Goal: Task Accomplishment & Management: Complete application form

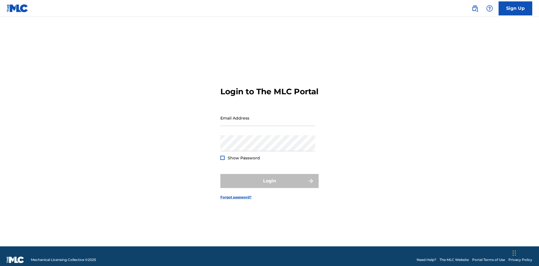
scroll to position [7, 0]
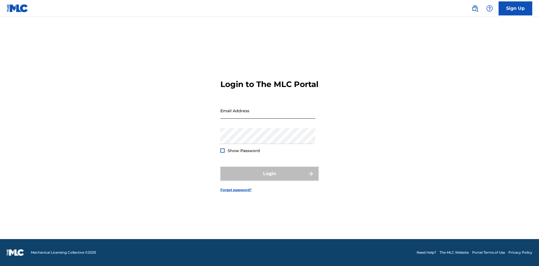
click at [268, 115] on input "Email Address" at bounding box center [268, 111] width 95 height 16
type input "[EMAIL_ADDRESS][DOMAIN_NAME]"
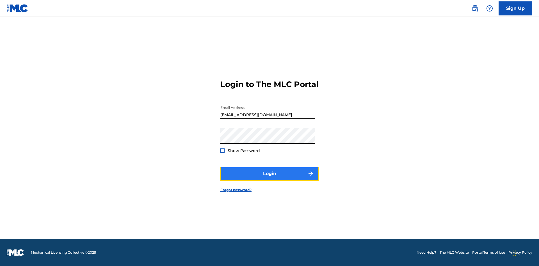
click at [270, 179] on button "Login" at bounding box center [270, 174] width 98 height 14
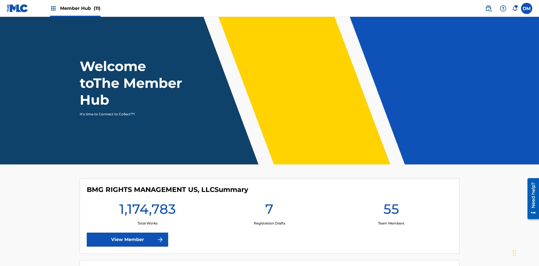
click at [75, 8] on span "Member Hub (11)" at bounding box center [80, 8] width 40 height 6
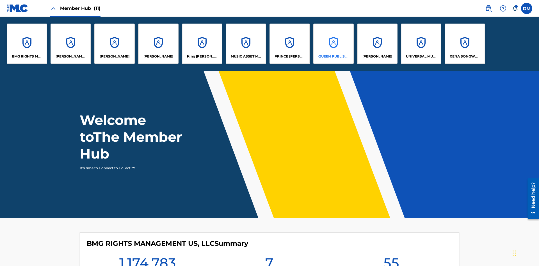
click at [333, 56] on p "QUEEN PUBLISHA" at bounding box center [334, 56] width 31 height 5
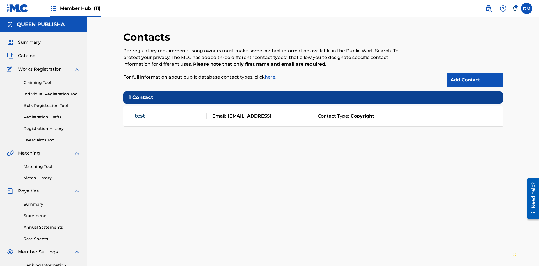
click at [75, 8] on span "Member Hub (11)" at bounding box center [80, 8] width 40 height 6
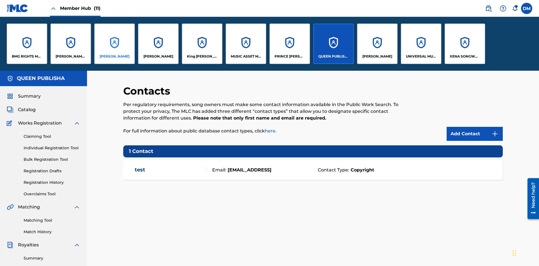
click at [114, 56] on p "[PERSON_NAME]" at bounding box center [115, 56] width 30 height 5
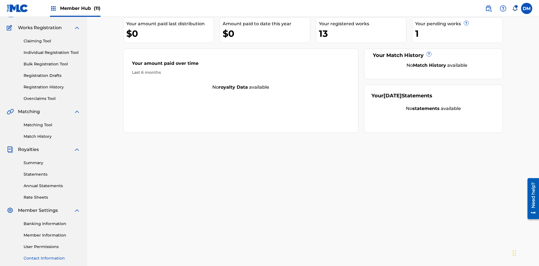
click at [52, 256] on link "Contact Information" at bounding box center [52, 259] width 57 height 6
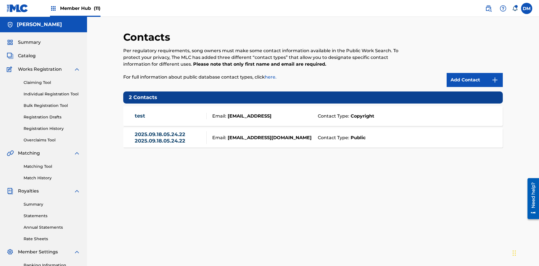
scroll to position [82, 0]
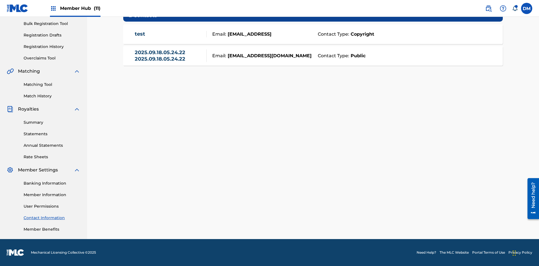
click at [357, 56] on strong "Public" at bounding box center [357, 56] width 16 height 7
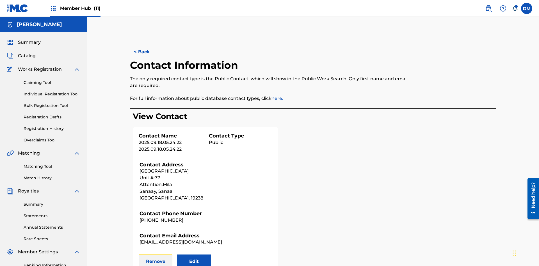
click at [156, 255] on button "Remove" at bounding box center [156, 262] width 34 height 14
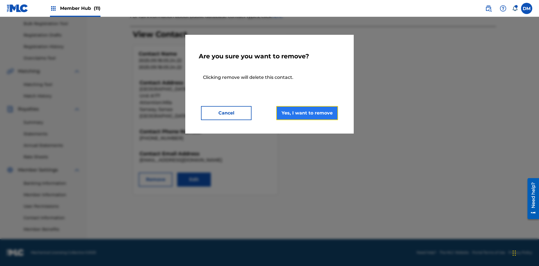
click at [307, 113] on button "Yes, I want to remove" at bounding box center [307, 113] width 62 height 14
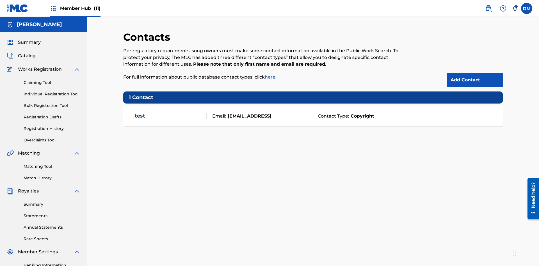
click at [75, 8] on span "Member Hub (11)" at bounding box center [80, 8] width 40 height 6
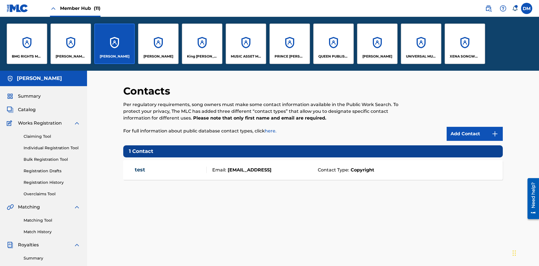
scroll to position [20, 0]
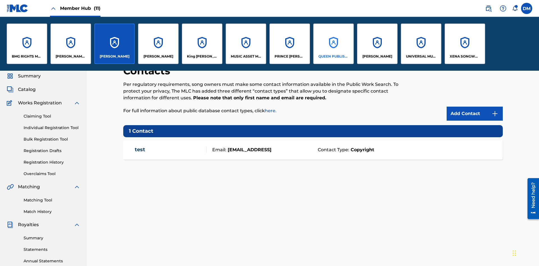
click at [333, 56] on p "QUEEN PUBLISHA" at bounding box center [334, 56] width 31 height 5
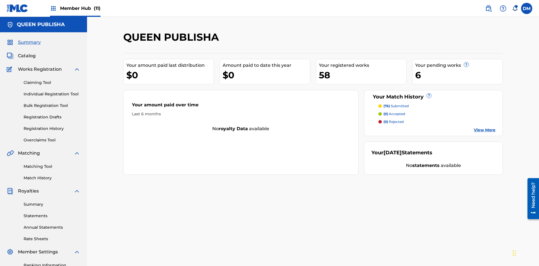
scroll to position [19, 0]
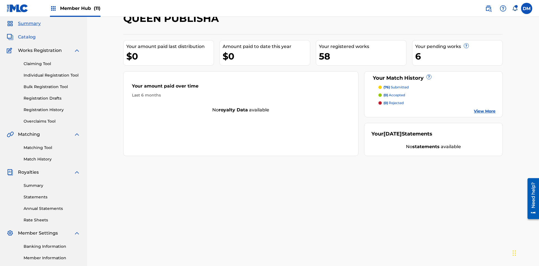
click at [27, 37] on span "Catalog" at bounding box center [27, 37] width 18 height 7
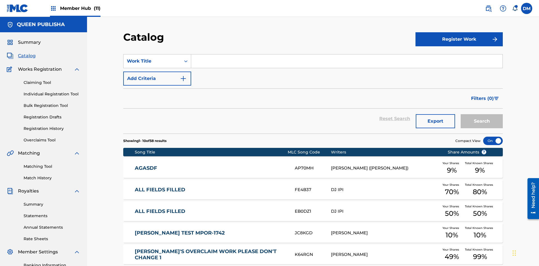
scroll to position [103, 0]
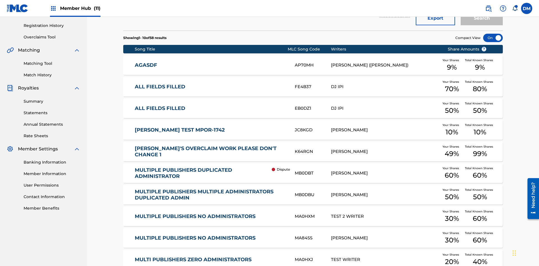
click at [493, 38] on div at bounding box center [493, 38] width 20 height 8
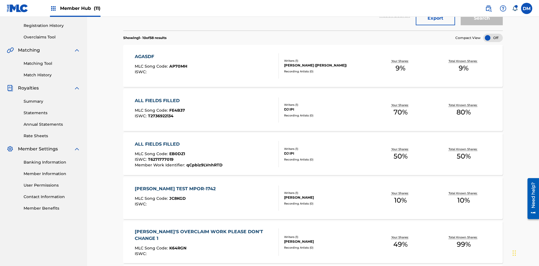
scroll to position [21, 0]
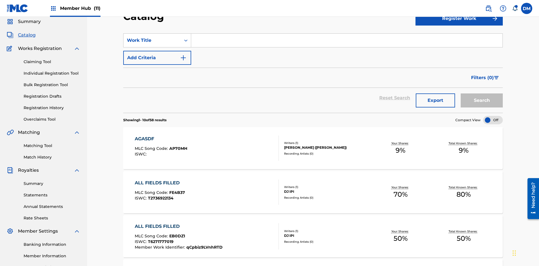
click at [347, 40] on input "Search Form" at bounding box center [347, 40] width 312 height 13
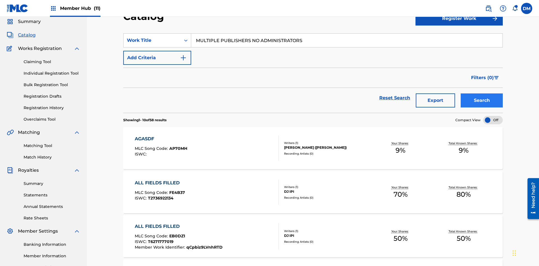
type input "MULTIPLE PUBLISHERS NO ADMINISTRATORS"
click at [482, 94] on button "Search" at bounding box center [482, 101] width 42 height 14
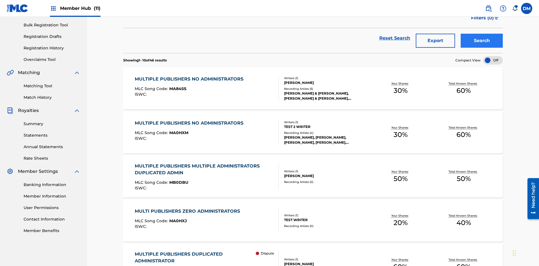
scroll to position [133, 0]
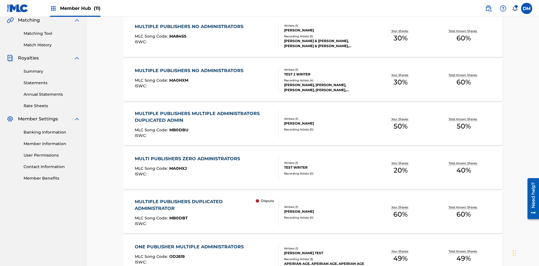
click at [177, 36] on span "MA84SS" at bounding box center [177, 36] width 17 height 5
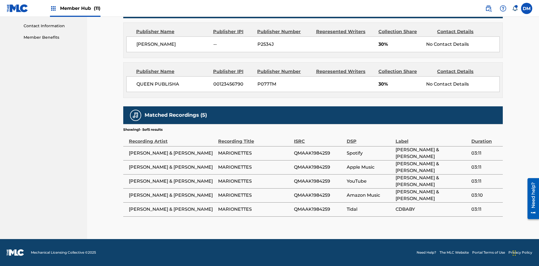
scroll to position [3, 0]
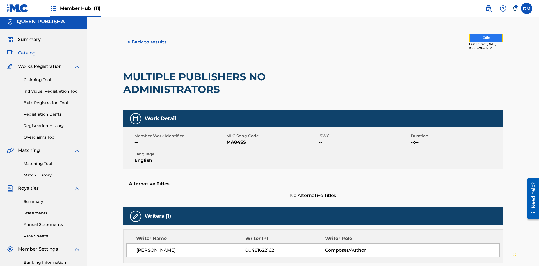
click at [480, 38] on button "Edit" at bounding box center [486, 38] width 34 height 8
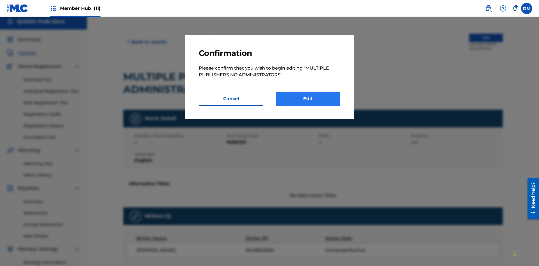
click at [308, 99] on link "Edit" at bounding box center [308, 99] width 65 height 14
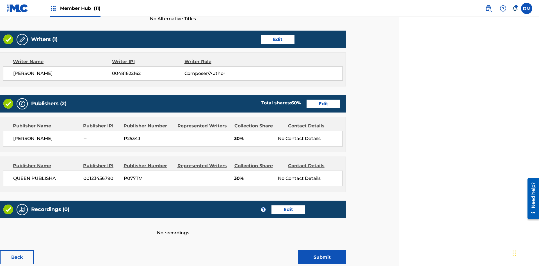
click at [75, 8] on span "Member Hub (11)" at bounding box center [80, 8] width 40 height 6
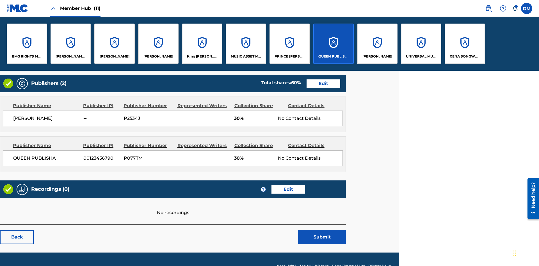
click at [333, 56] on p "QUEEN PUBLISHA" at bounding box center [334, 56] width 31 height 5
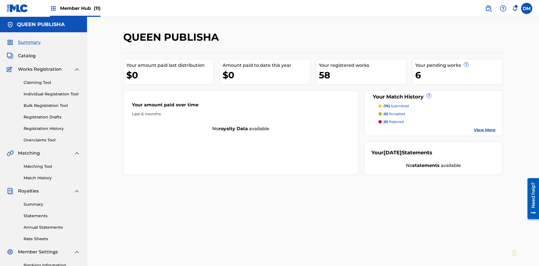
scroll to position [82, 0]
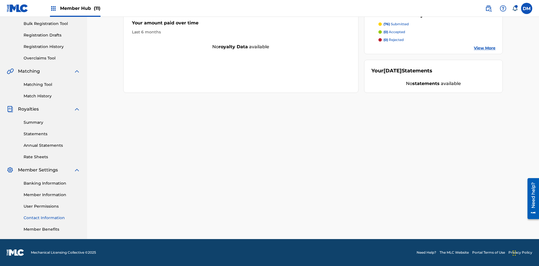
click at [52, 218] on link "Contact Information" at bounding box center [52, 218] width 57 height 6
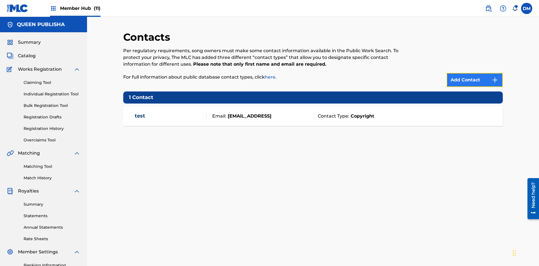
click at [495, 77] on img at bounding box center [495, 80] width 7 height 7
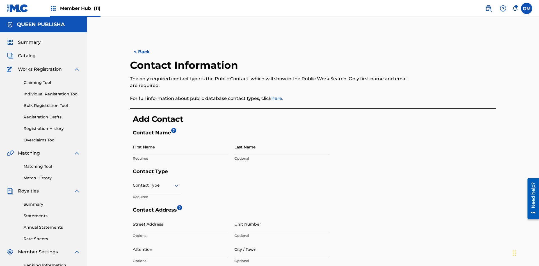
scroll to position [105, 0]
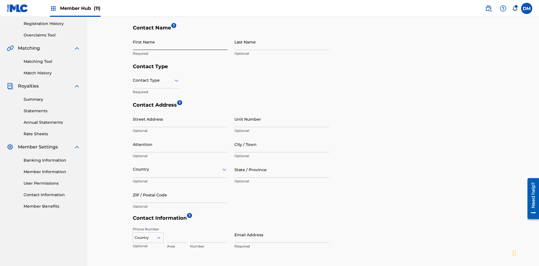
click at [180, 42] on input "First Name" at bounding box center [180, 42] width 95 height 16
type input "2025.09.19.05.14.29"
click at [282, 42] on input "Last Name" at bounding box center [282, 42] width 95 height 16
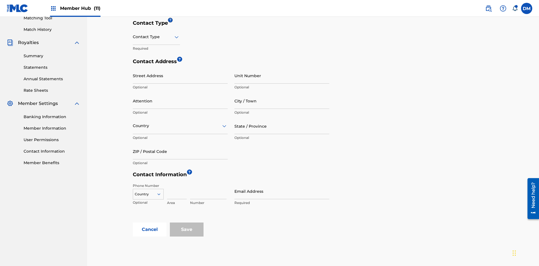
type input "2025.09.19.05.14.29"
click at [133, 37] on input "text" at bounding box center [133, 37] width 1 height 6
click at [156, 51] on div "Public" at bounding box center [156, 51] width 47 height 13
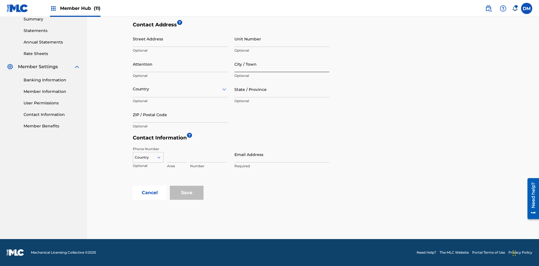
click at [282, 64] on input "City / Town" at bounding box center [282, 64] width 95 height 16
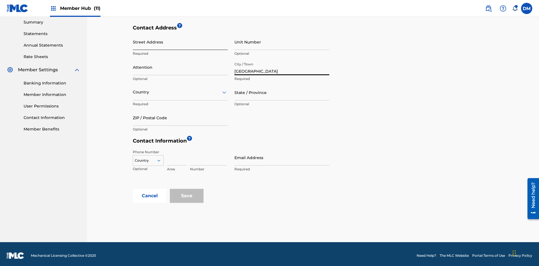
type input "[GEOGRAPHIC_DATA]"
click at [180, 42] on input "Street Address" at bounding box center [180, 42] width 95 height 16
type input "[PERSON_NAME] 13"
click at [282, 42] on input "Unit Number" at bounding box center [282, 42] width 95 height 16
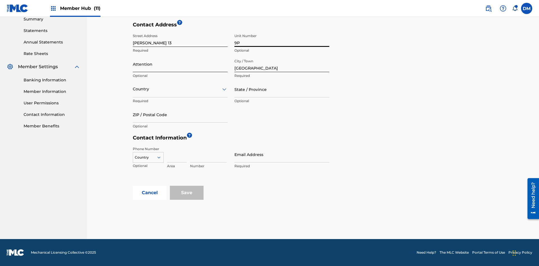
type input "9P"
click at [180, 64] on input "Attention" at bounding box center [180, 64] width 95 height 16
type input "[PERSON_NAME]"
click at [133, 89] on input "text" at bounding box center [133, 89] width 1 height 6
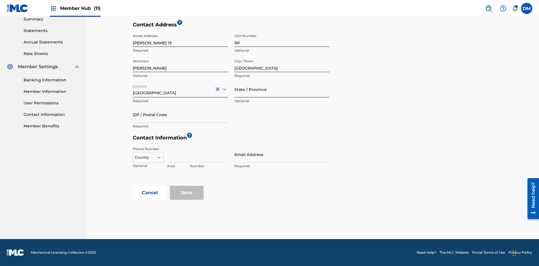
click at [282, 89] on input "State / Province" at bounding box center [282, 89] width 95 height 16
type input "[GEOGRAPHIC_DATA]"
click at [180, 115] on input "ZIP / Postal Code" at bounding box center [180, 115] width 95 height 16
type input "68080"
click at [161, 158] on icon at bounding box center [158, 157] width 5 height 5
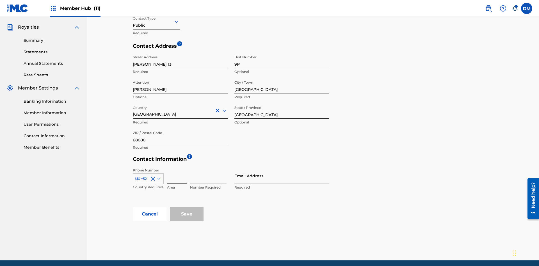
click at [177, 168] on input at bounding box center [177, 176] width 20 height 16
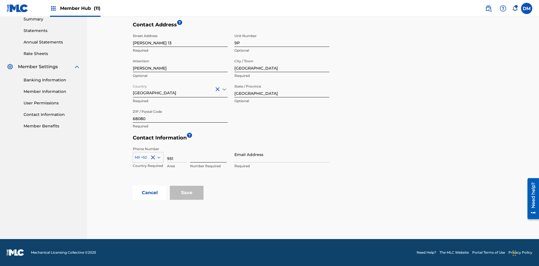
type input "951"
click at [208, 155] on input at bounding box center [208, 155] width 37 height 16
type input "5185312"
click at [282, 155] on input "Email Address" at bounding box center [282, 155] width 95 height 16
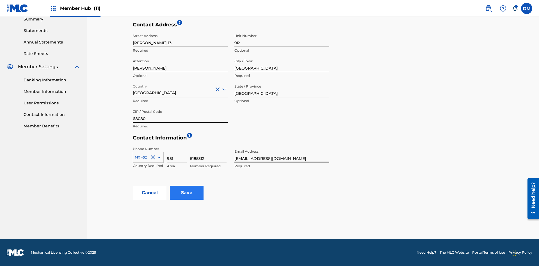
type input "[EMAIL_ADDRESS][DOMAIN_NAME]"
click at [187, 193] on input "Save" at bounding box center [187, 193] width 34 height 14
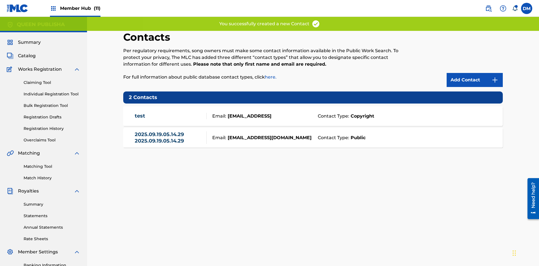
click at [75, 8] on span "Member Hub (11)" at bounding box center [80, 8] width 40 height 6
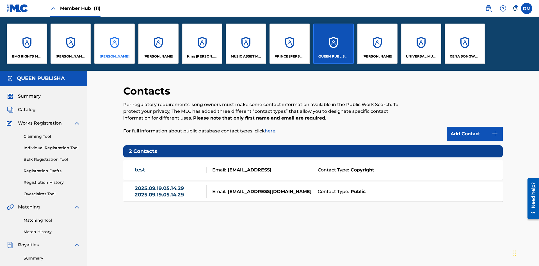
click at [114, 56] on p "[PERSON_NAME]" at bounding box center [115, 56] width 30 height 5
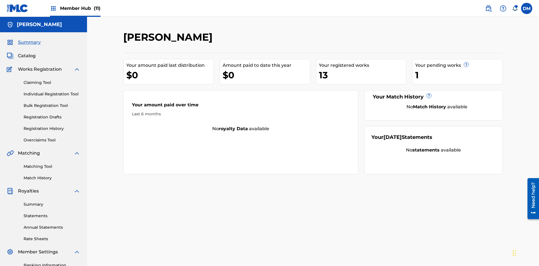
scroll to position [82, 0]
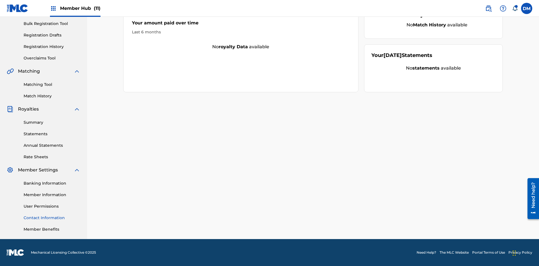
click at [52, 218] on link "Contact Information" at bounding box center [52, 218] width 57 height 6
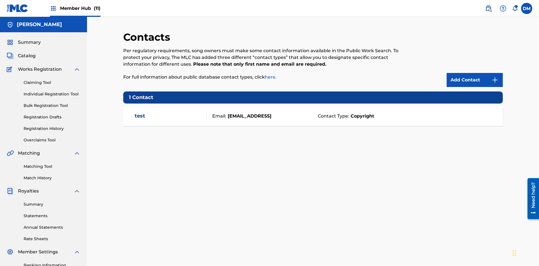
scroll to position [43, 0]
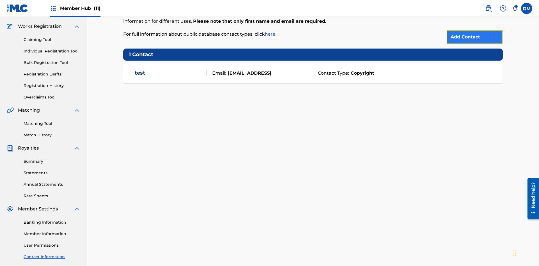
click at [495, 37] on img at bounding box center [495, 37] width 7 height 7
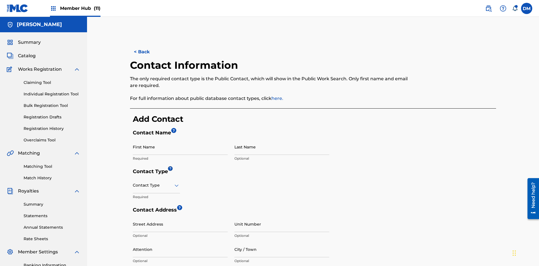
scroll to position [105, 0]
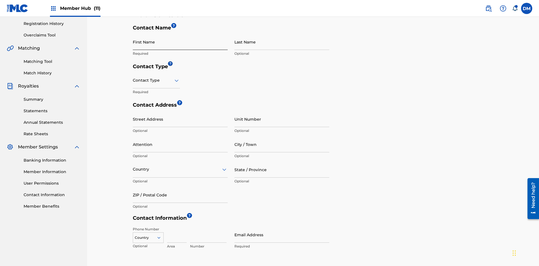
click at [180, 42] on input "First Name" at bounding box center [180, 42] width 95 height 16
type input "2025.09.19.05.15.29"
click at [282, 42] on input "Last Name" at bounding box center [282, 42] width 95 height 16
type input "2025.09.19.05.15.29"
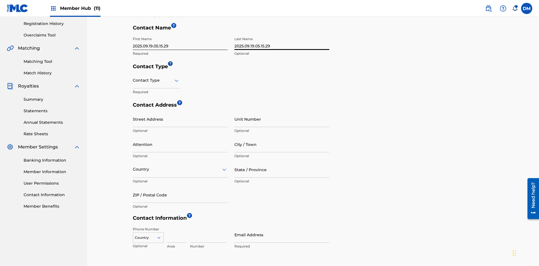
click at [133, 78] on input "text" at bounding box center [133, 81] width 1 height 6
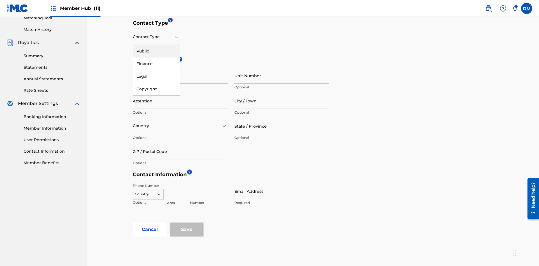
click at [156, 51] on div "Public" at bounding box center [156, 51] width 47 height 13
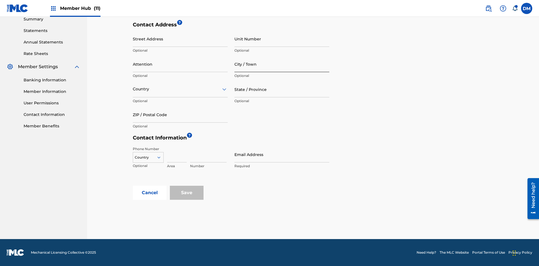
click at [282, 64] on input "City / Town" at bounding box center [282, 64] width 95 height 16
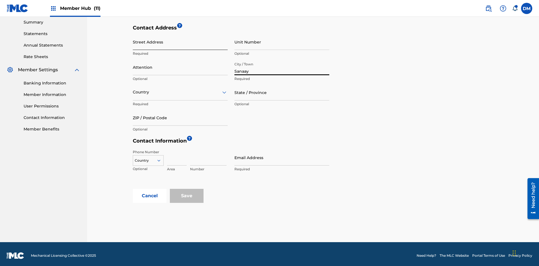
type input "Sanaay"
click at [180, 42] on input "Street Address" at bounding box center [180, 42] width 95 height 16
type input "[GEOGRAPHIC_DATA]"
click at [282, 42] on input "Unit Number" at bounding box center [282, 42] width 95 height 16
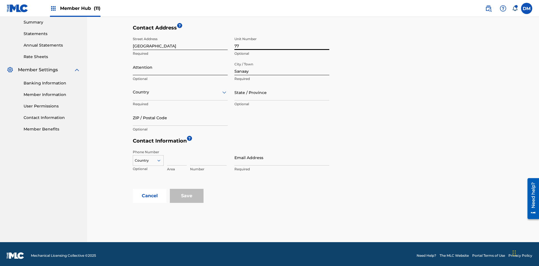
type input "77"
click at [180, 64] on input "Attention" at bounding box center [180, 67] width 95 height 16
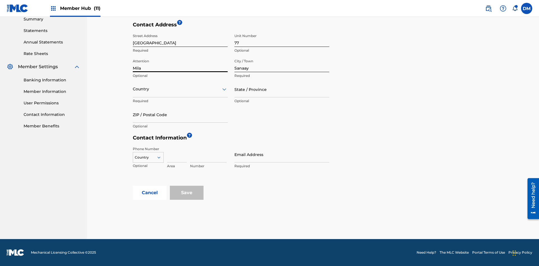
type input "Mila"
click at [133, 89] on input "text" at bounding box center [133, 89] width 1 height 6
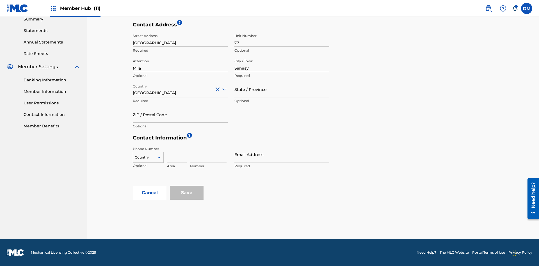
click at [282, 89] on input "State / Province" at bounding box center [282, 89] width 95 height 16
type input "Sanaa"
click at [180, 115] on input "ZIP / Postal Code" at bounding box center [180, 115] width 95 height 16
type input "19238"
click at [161, 158] on icon at bounding box center [158, 157] width 5 height 5
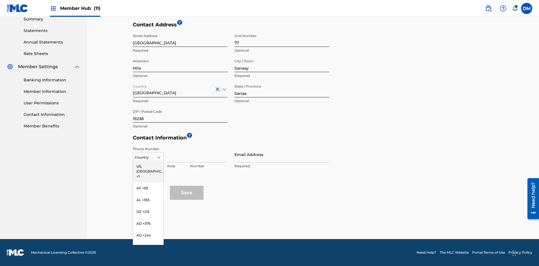
click at [177, 155] on input at bounding box center [177, 155] width 20 height 16
type input "02"
click at [208, 155] on input at bounding box center [208, 155] width 37 height 16
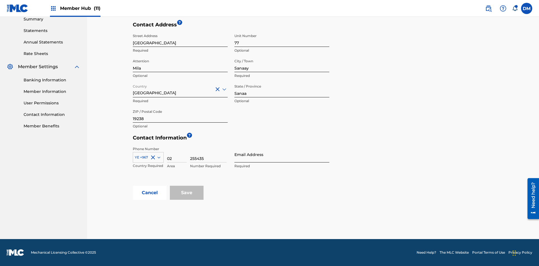
type input "255435"
click at [282, 155] on input "Email Address" at bounding box center [282, 155] width 95 height 16
type input "[EMAIL_ADDRESS][DOMAIN_NAME]"
click at [187, 193] on input "Save" at bounding box center [187, 193] width 34 height 14
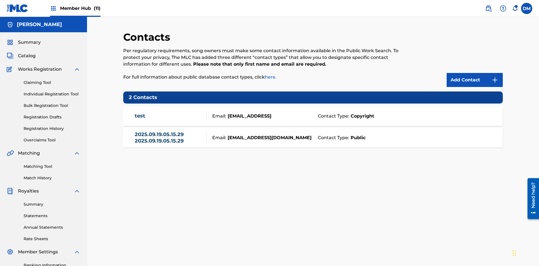
click at [75, 8] on span "Member Hub (11)" at bounding box center [80, 8] width 40 height 6
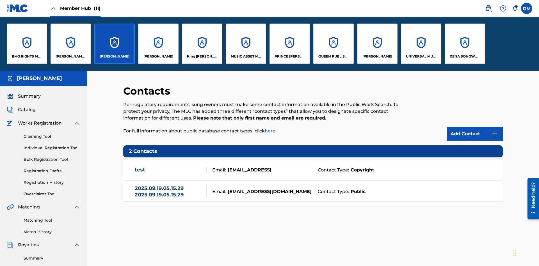
scroll to position [20, 0]
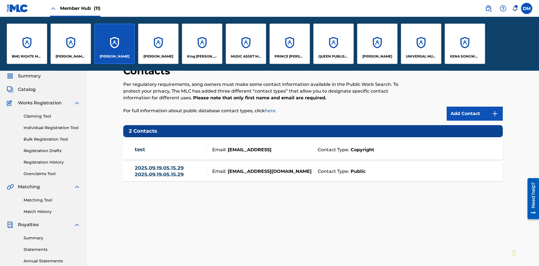
click at [114, 56] on p "[PERSON_NAME]" at bounding box center [115, 56] width 30 height 5
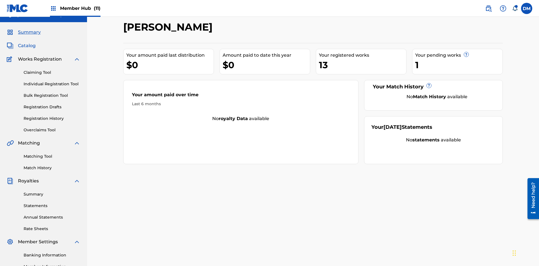
click at [27, 42] on span "Catalog" at bounding box center [27, 45] width 18 height 7
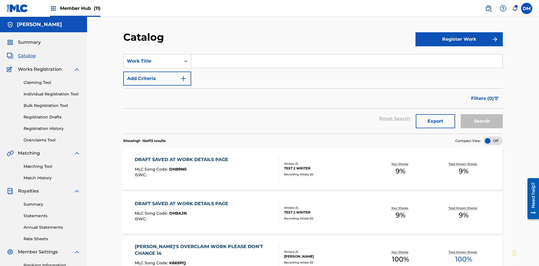
scroll to position [21, 0]
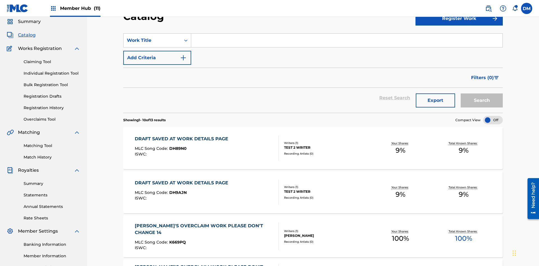
click at [347, 40] on input "Search Form" at bounding box center [347, 40] width 312 height 13
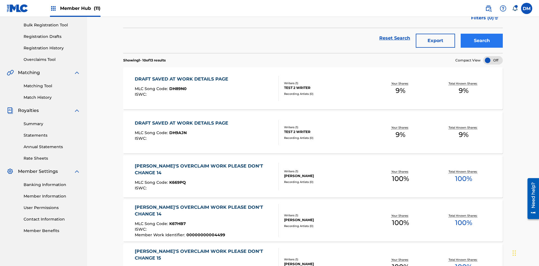
type input "MULTIPLE PUBLISHERS NO ADMINISTRATORS"
click at [482, 41] on button "Search" at bounding box center [482, 41] width 42 height 14
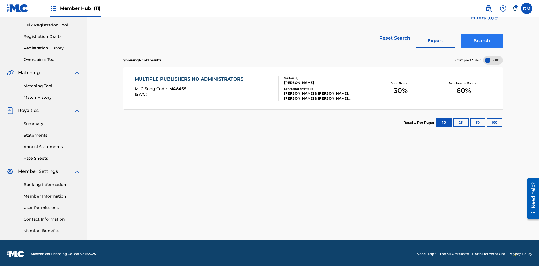
scroll to position [82, 0]
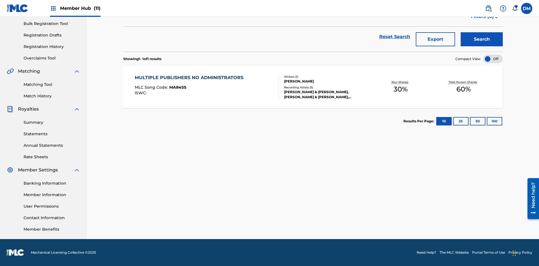
click at [177, 87] on span "MA84SS" at bounding box center [177, 87] width 17 height 5
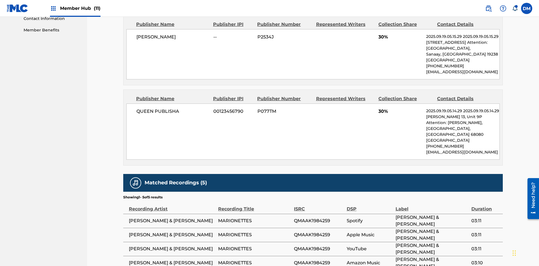
scroll to position [3, 0]
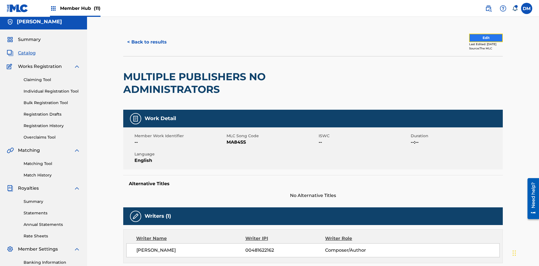
click at [480, 38] on button "Edit" at bounding box center [486, 38] width 34 height 8
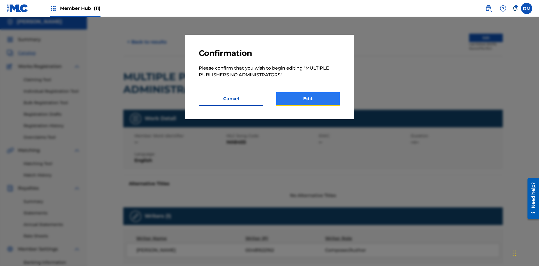
click at [308, 99] on link "Edit" at bounding box center [308, 99] width 65 height 14
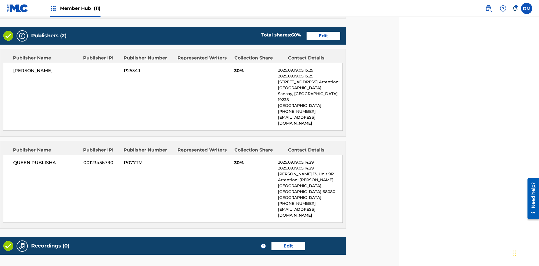
click at [75, 8] on span "Member Hub (11)" at bounding box center [80, 8] width 40 height 6
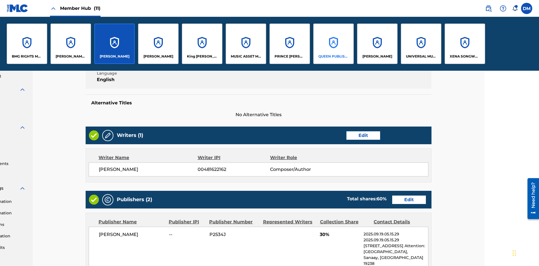
click at [333, 56] on p "QUEEN PUBLISHA" at bounding box center [334, 56] width 31 height 5
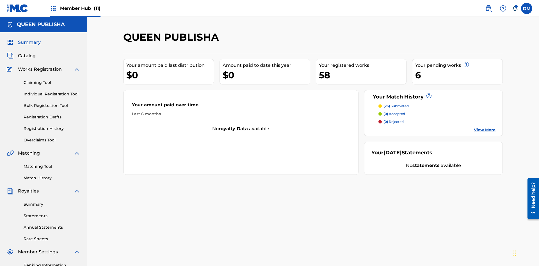
scroll to position [19, 0]
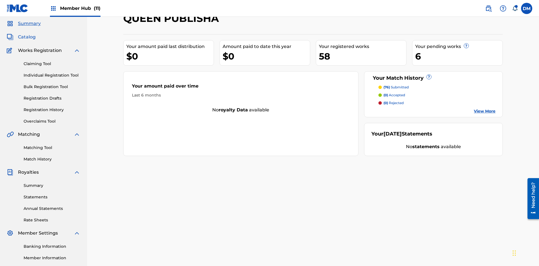
click at [27, 37] on span "Catalog" at bounding box center [27, 37] width 18 height 7
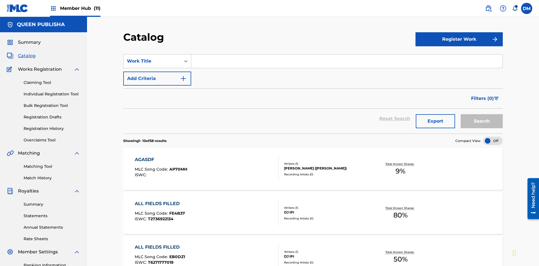
scroll to position [21, 0]
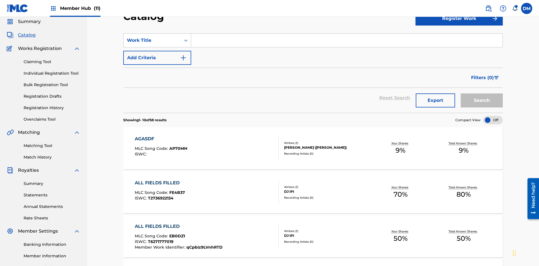
click at [347, 40] on input "Search Form" at bounding box center [347, 40] width 312 height 13
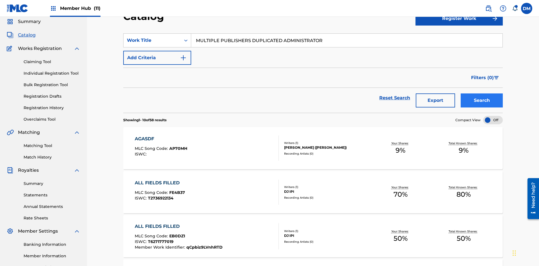
type input "MULTIPLE PUBLISHERS DUPLICATED ADMINISTRATOR"
click at [482, 94] on button "Search" at bounding box center [482, 101] width 42 height 14
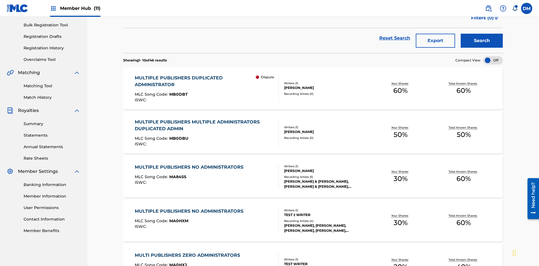
click at [178, 92] on span "MB0DBT" at bounding box center [178, 94] width 19 height 5
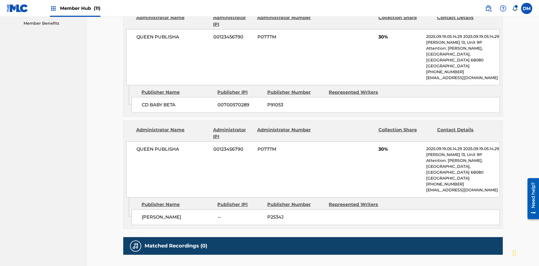
scroll to position [3, 0]
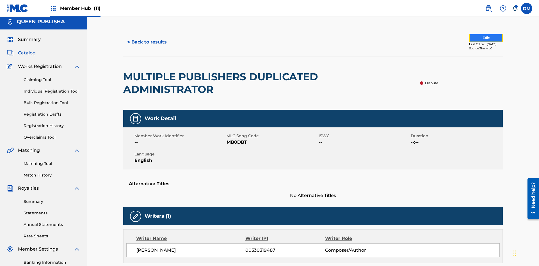
click at [475, 38] on button "Edit" at bounding box center [486, 38] width 34 height 8
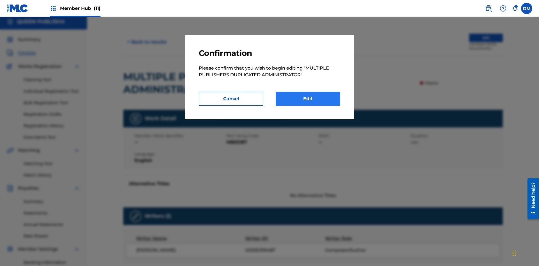
click at [308, 99] on link "Edit" at bounding box center [308, 99] width 65 height 14
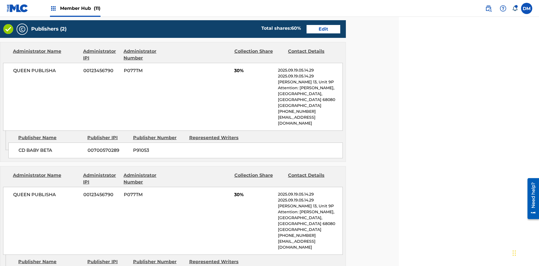
click at [75, 8] on span "Member Hub (11)" at bounding box center [80, 8] width 40 height 6
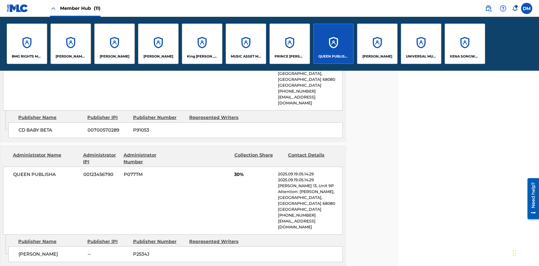
click at [333, 56] on p "QUEEN PUBLISHA" at bounding box center [334, 56] width 31 height 5
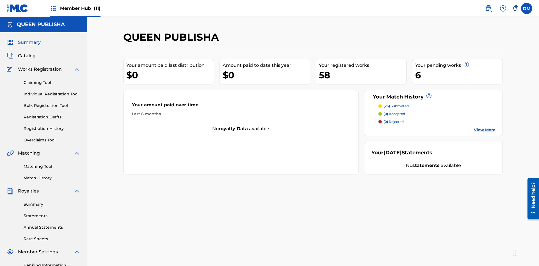
scroll to position [82, 0]
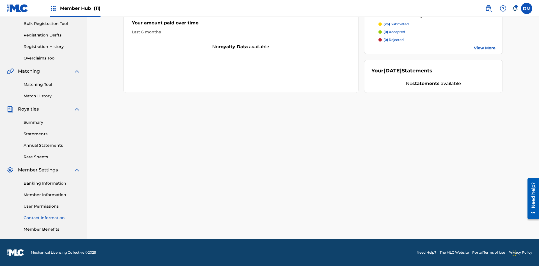
click at [52, 218] on link "Contact Information" at bounding box center [52, 218] width 57 height 6
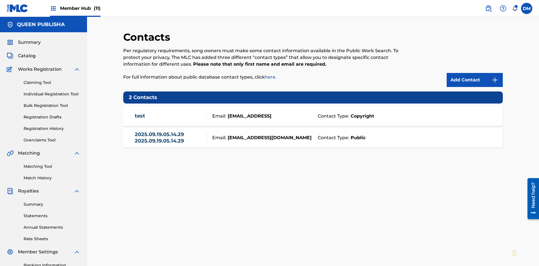
scroll to position [82, 0]
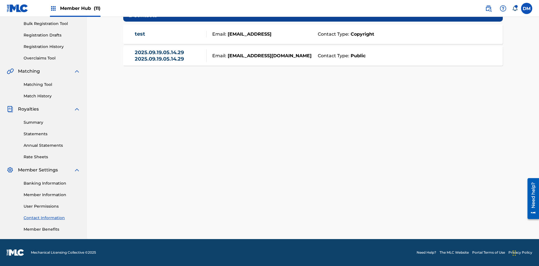
click at [357, 56] on strong "Public" at bounding box center [357, 56] width 16 height 7
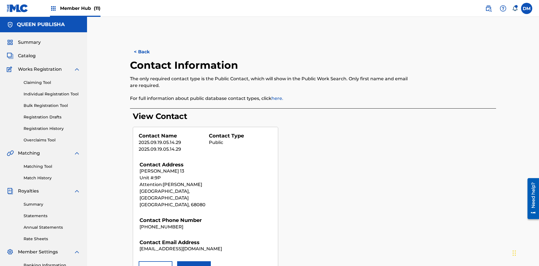
scroll to position [82, 0]
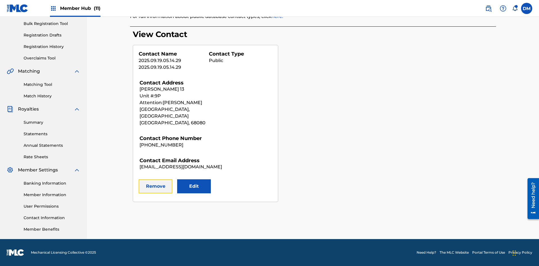
click at [156, 180] on button "Remove" at bounding box center [156, 187] width 34 height 14
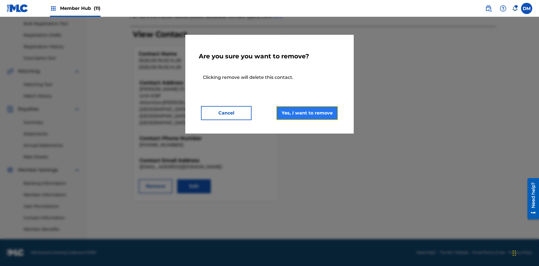
click at [307, 113] on button "Yes, I want to remove" at bounding box center [307, 113] width 62 height 14
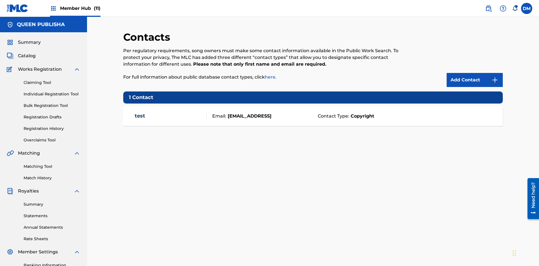
click at [75, 8] on span "Member Hub (11)" at bounding box center [80, 8] width 40 height 6
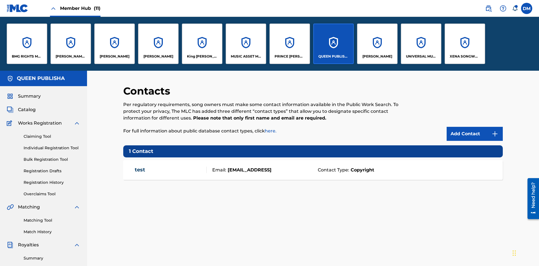
scroll to position [20, 0]
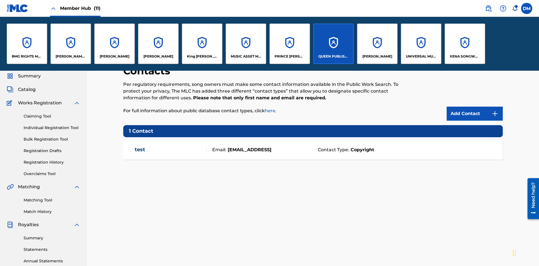
click at [333, 56] on p "QUEEN PUBLISHA" at bounding box center [334, 56] width 31 height 5
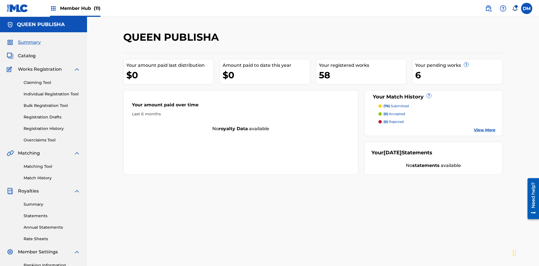
scroll to position [19, 0]
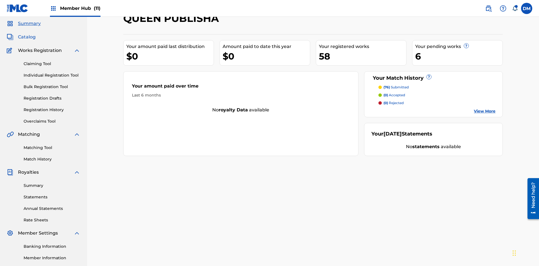
click at [27, 37] on span "Catalog" at bounding box center [27, 37] width 18 height 7
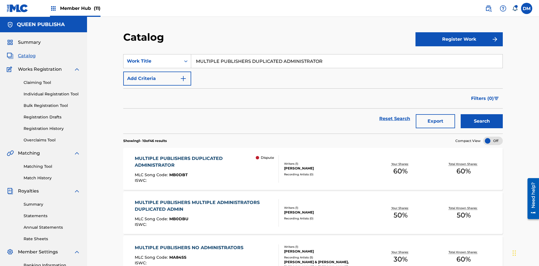
click at [347, 54] on input "MULTIPLE PUBLISHERS DUPLICATED ADMINISTRATOR" at bounding box center [347, 60] width 312 height 13
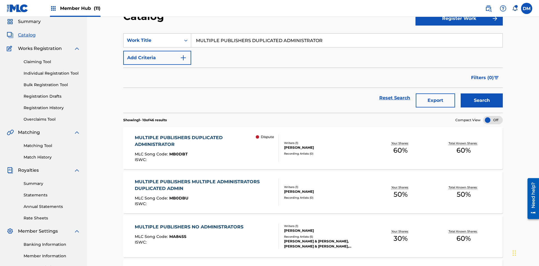
scroll to position [81, 0]
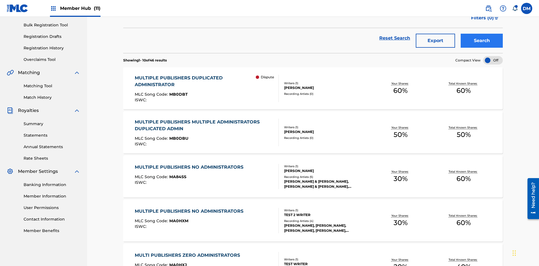
type input "MULTIPLE PUBLISHERS DUPLICATED ADMINISTRATOR"
click at [482, 41] on button "Search" at bounding box center [482, 41] width 42 height 14
click at [178, 92] on span "MB0DBT" at bounding box center [178, 94] width 19 height 5
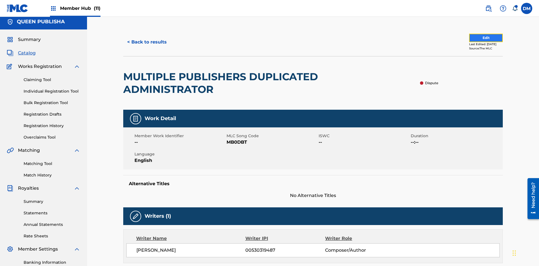
click at [475, 38] on button "Edit" at bounding box center [486, 38] width 34 height 8
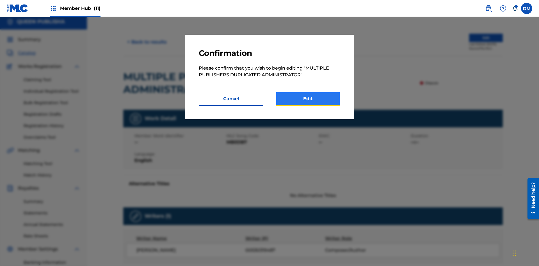
click at [308, 99] on link "Edit" at bounding box center [308, 99] width 65 height 14
